Goal: Information Seeking & Learning: Learn about a topic

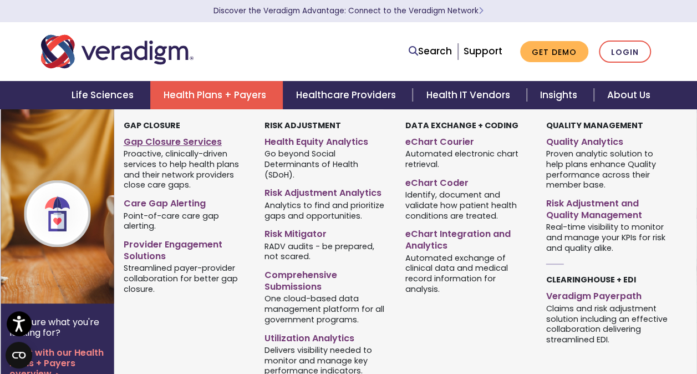
click at [170, 146] on link "Gap Closure Services" at bounding box center [186, 140] width 124 height 16
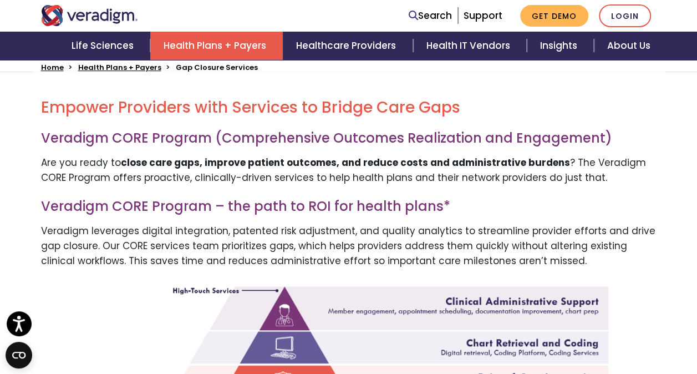
scroll to position [355, 0]
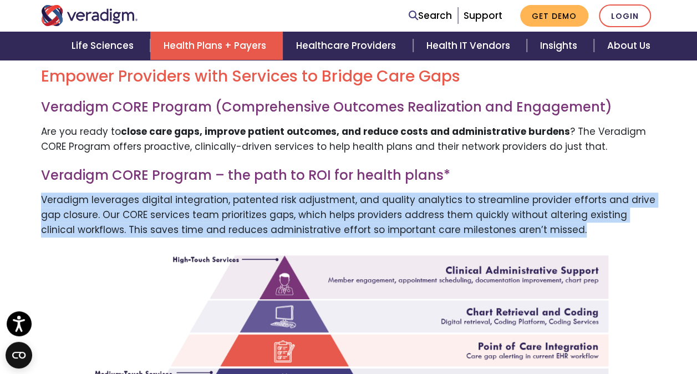
drag, startPoint x: 38, startPoint y: 201, endPoint x: 559, endPoint y: 227, distance: 522.2
copy p "Veradigm leverages digital integration, patented risk adjustment, and quality a…"
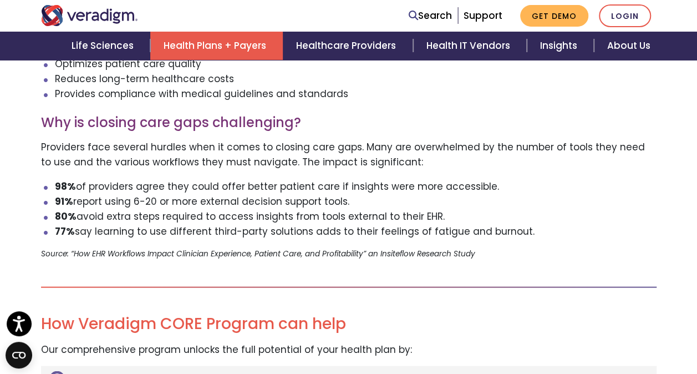
scroll to position [998, 0]
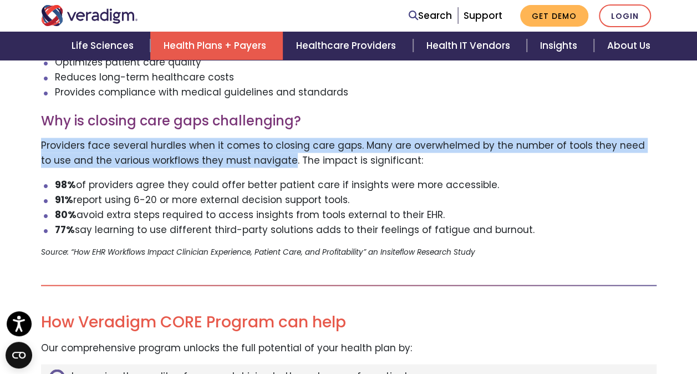
drag, startPoint x: 277, startPoint y: 160, endPoint x: 42, endPoint y: 151, distance: 234.6
click at [42, 151] on p "Providers face several hurdles when it comes to closing care gaps. Many are ove…" at bounding box center [348, 152] width 615 height 30
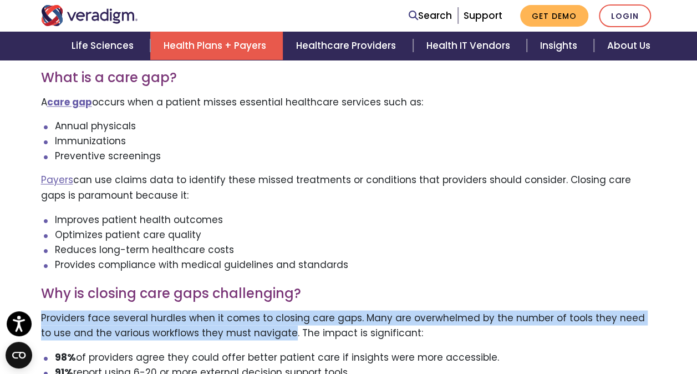
scroll to position [827, 0]
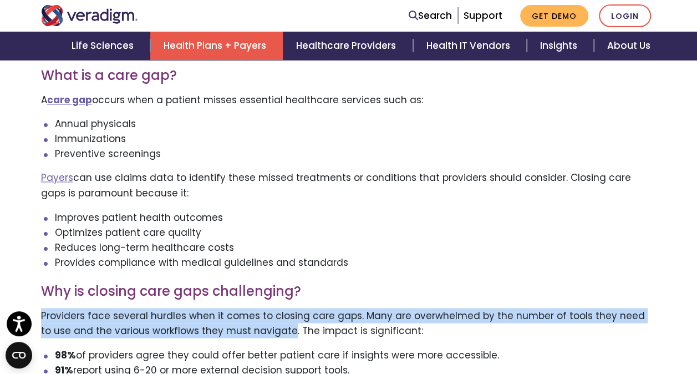
copy p "Providers face several hurdles when it comes to closing care gaps. Many are ove…"
